Goal: Task Accomplishment & Management: Use online tool/utility

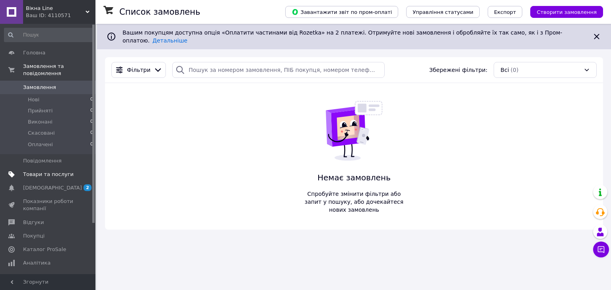
click at [46, 171] on span "Товари та послуги" at bounding box center [48, 174] width 51 height 7
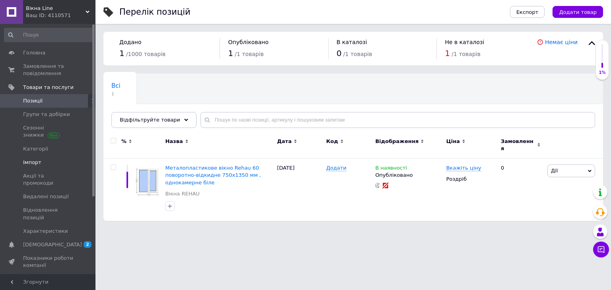
click at [33, 163] on span "Імпорт" at bounding box center [32, 162] width 18 height 7
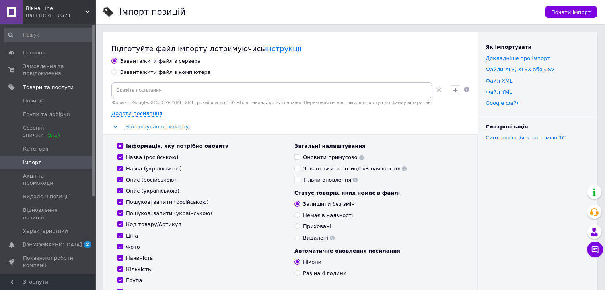
click at [164, 73] on div "Завантажити файл з комп'ютера" at bounding box center [165, 72] width 91 height 7
click at [117, 73] on input "Завантажити файл з комп'ютера" at bounding box center [113, 71] width 5 height 5
radio input "true"
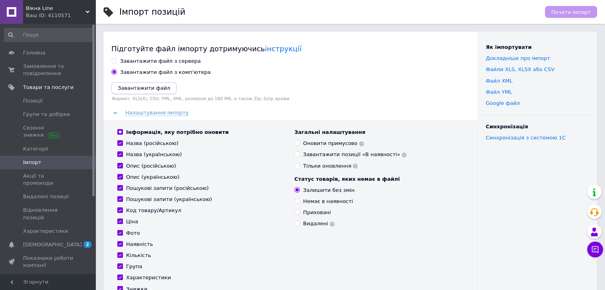
click at [159, 86] on icon "Завантажити файл" at bounding box center [144, 88] width 53 height 6
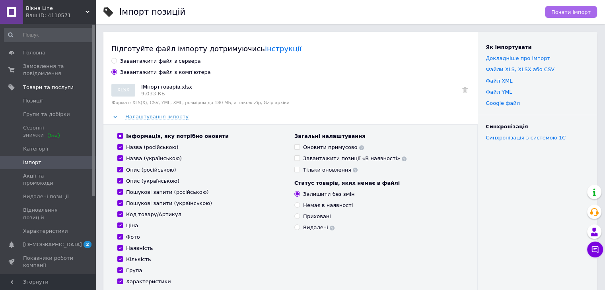
click at [580, 10] on span "Почати імпорт" at bounding box center [570, 12] width 39 height 6
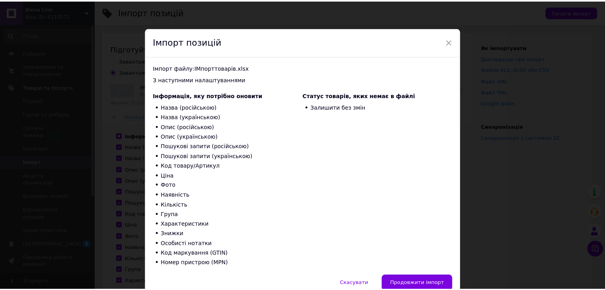
scroll to position [37, 0]
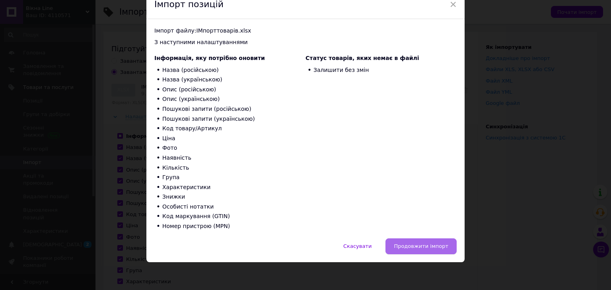
click at [418, 250] on button "Продовжити імпорт" at bounding box center [420, 247] width 71 height 16
